Goal: Information Seeking & Learning: Learn about a topic

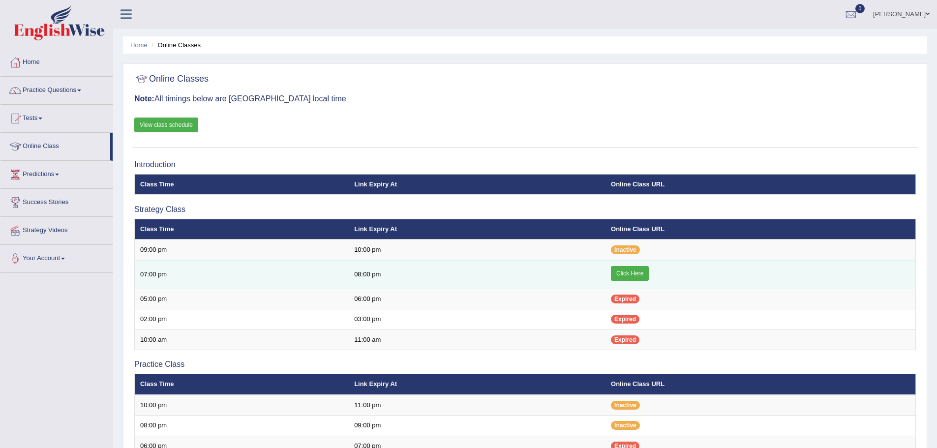
drag, startPoint x: 0, startPoint y: 0, endPoint x: 639, endPoint y: 269, distance: 693.1
click at [639, 269] on link "Click Here" at bounding box center [630, 273] width 38 height 15
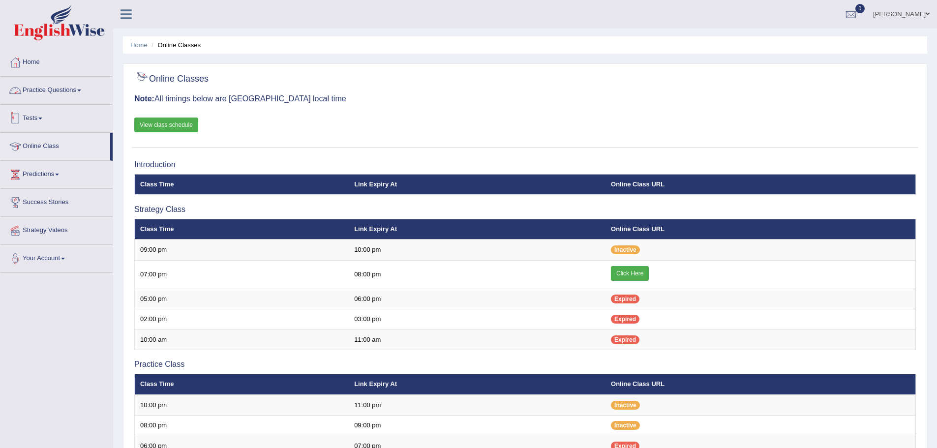
click at [64, 90] on link "Practice Questions" at bounding box center [56, 89] width 112 height 25
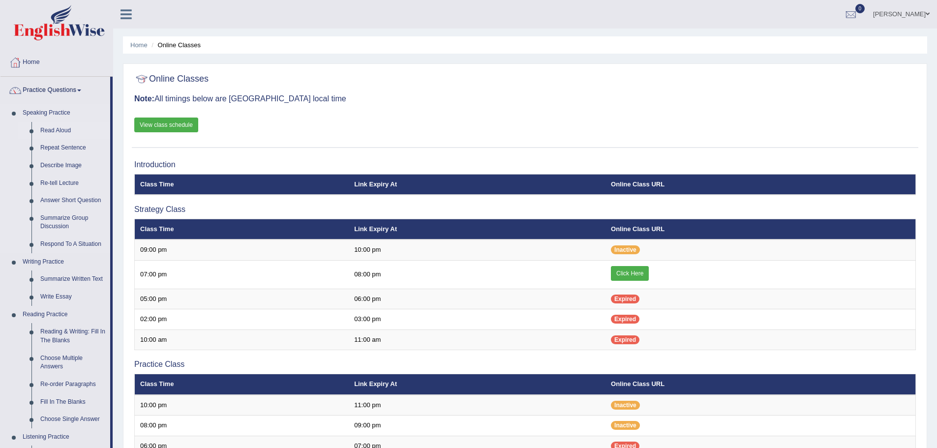
click at [65, 127] on link "Read Aloud" at bounding box center [73, 131] width 74 height 18
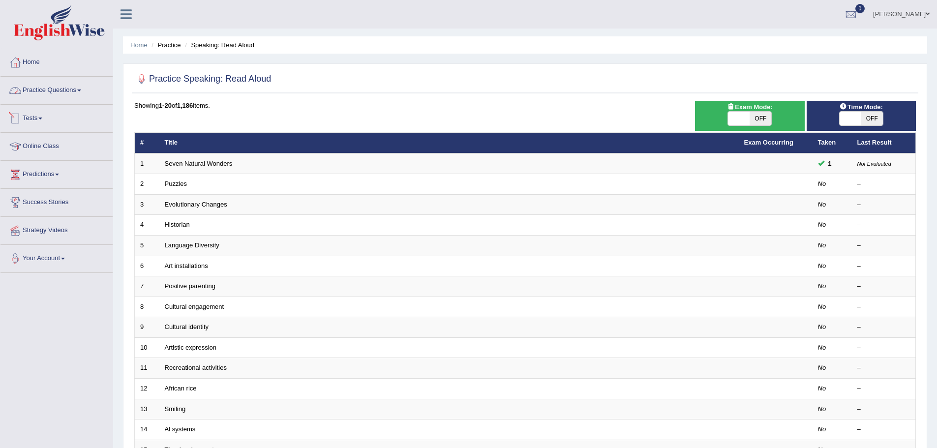
drag, startPoint x: 64, startPoint y: 88, endPoint x: 74, endPoint y: 95, distance: 12.2
click at [64, 88] on link "Practice Questions" at bounding box center [56, 89] width 112 height 25
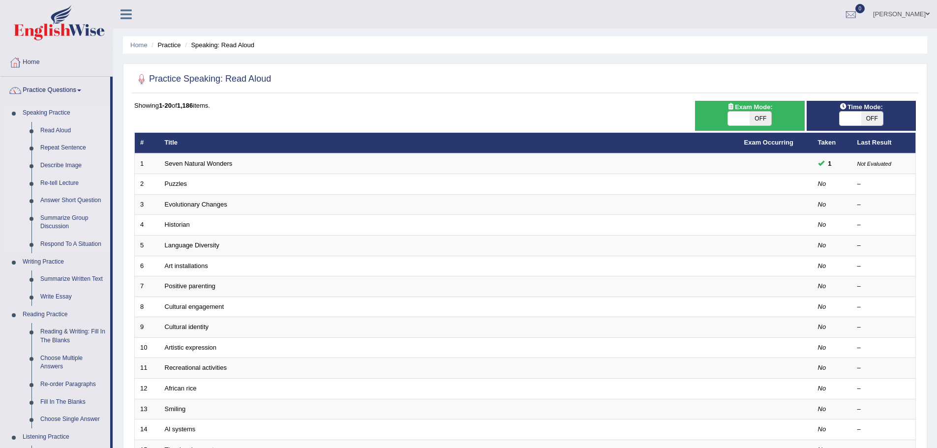
click at [65, 126] on link "Read Aloud" at bounding box center [73, 131] width 74 height 18
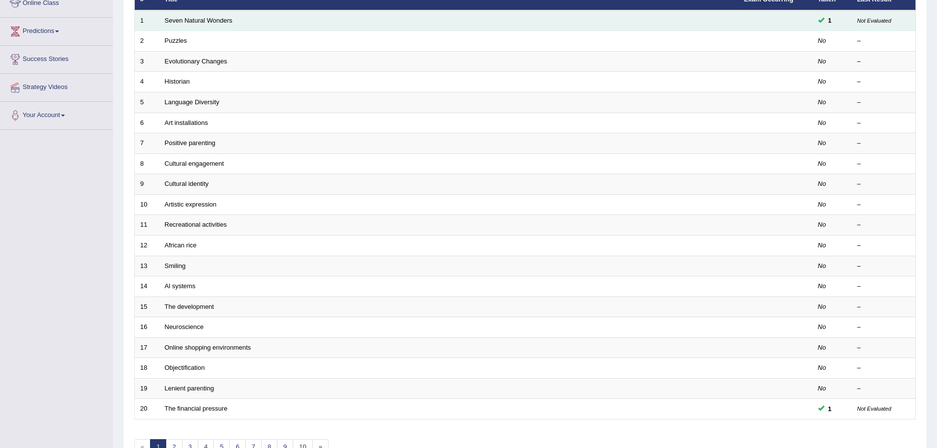
scroll to position [56, 0]
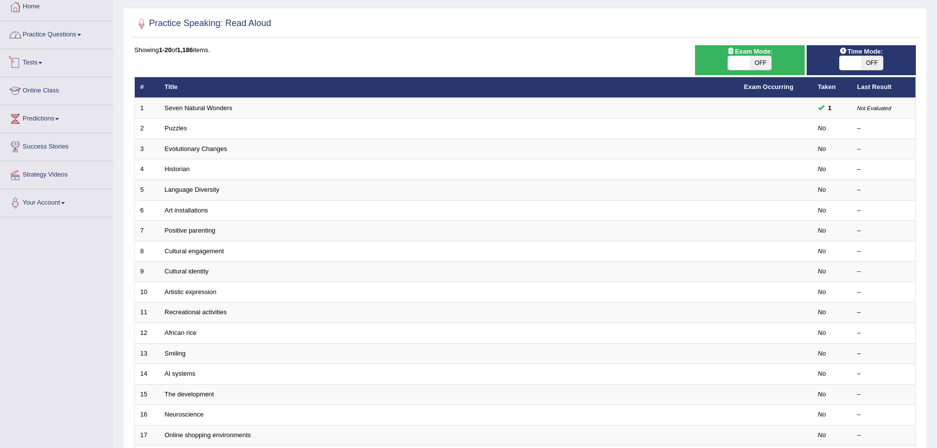
click at [70, 35] on link "Practice Questions" at bounding box center [56, 33] width 112 height 25
